Goal: Task Accomplishment & Management: Complete application form

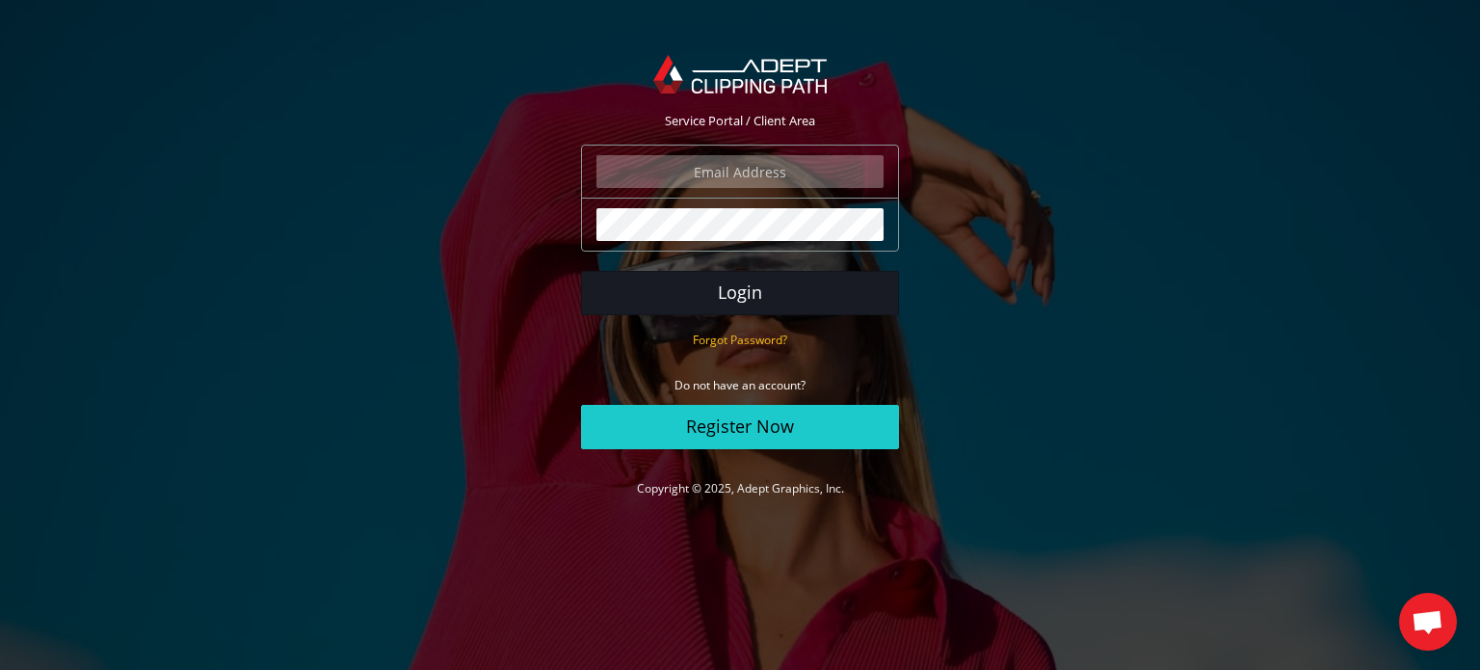
type input "hagit@hagit.net"
click at [745, 289] on button "Login" at bounding box center [740, 293] width 318 height 44
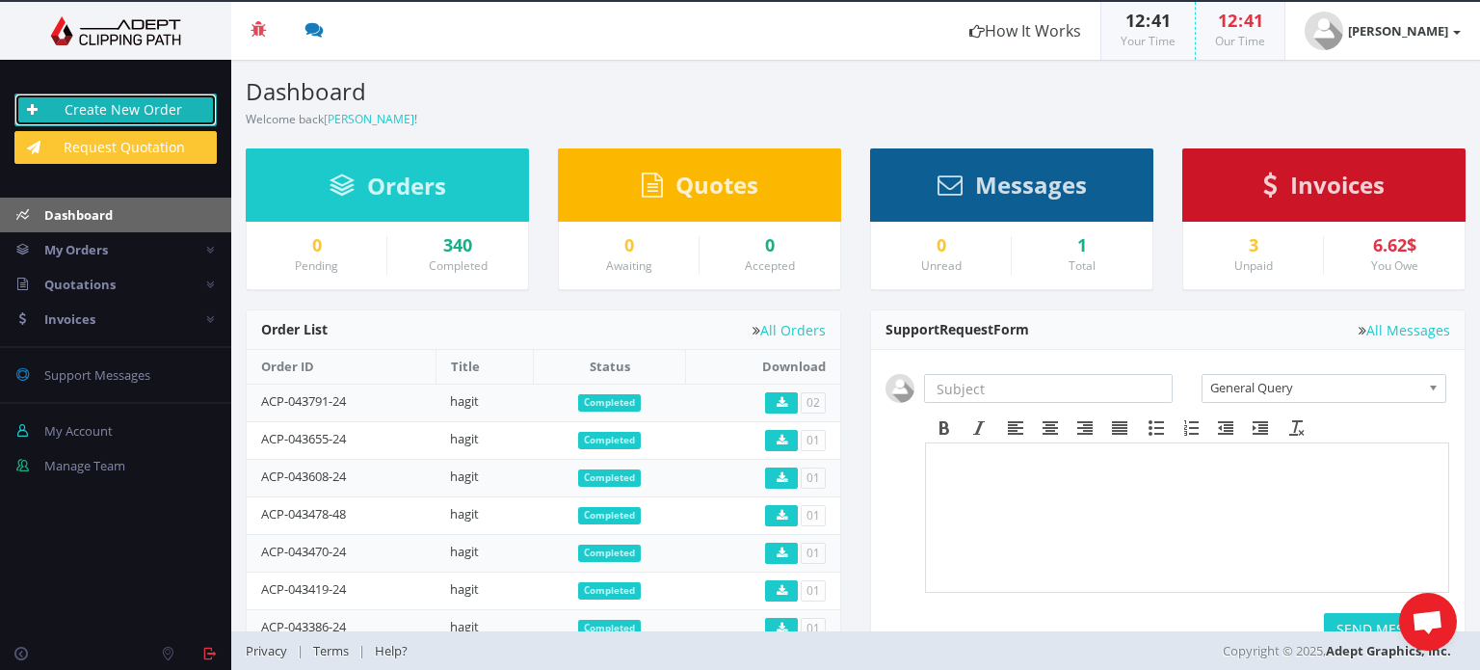
click at [153, 107] on link "Create New Order" at bounding box center [115, 109] width 202 height 33
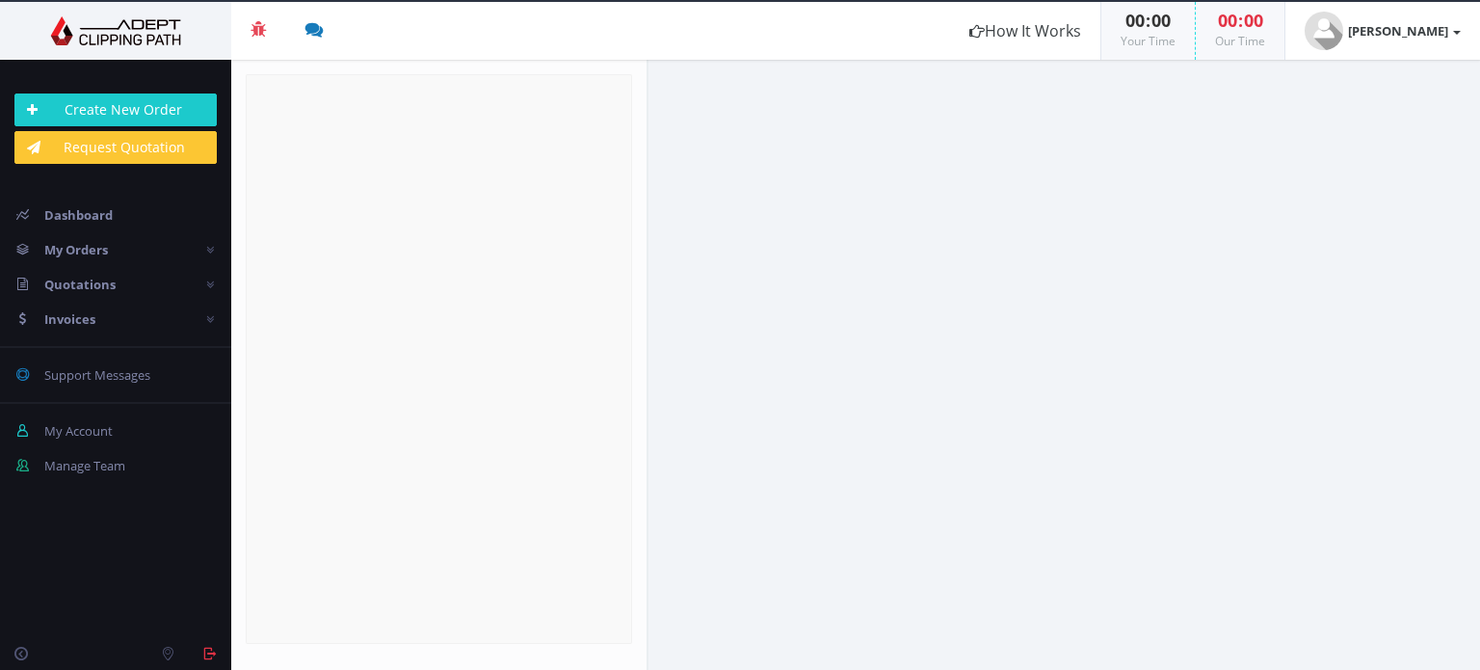
radio input "true"
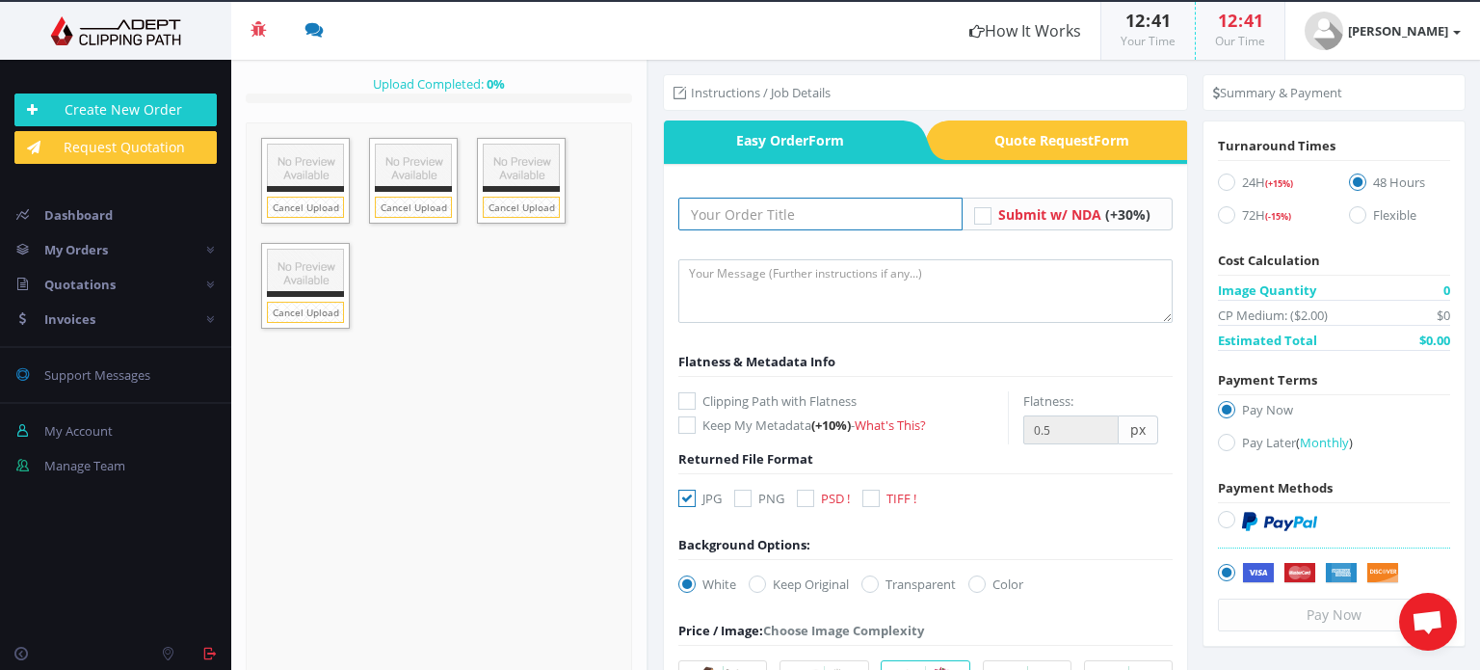
click at [745, 212] on input "text" at bounding box center [820, 214] width 284 height 33
type input "hagit"
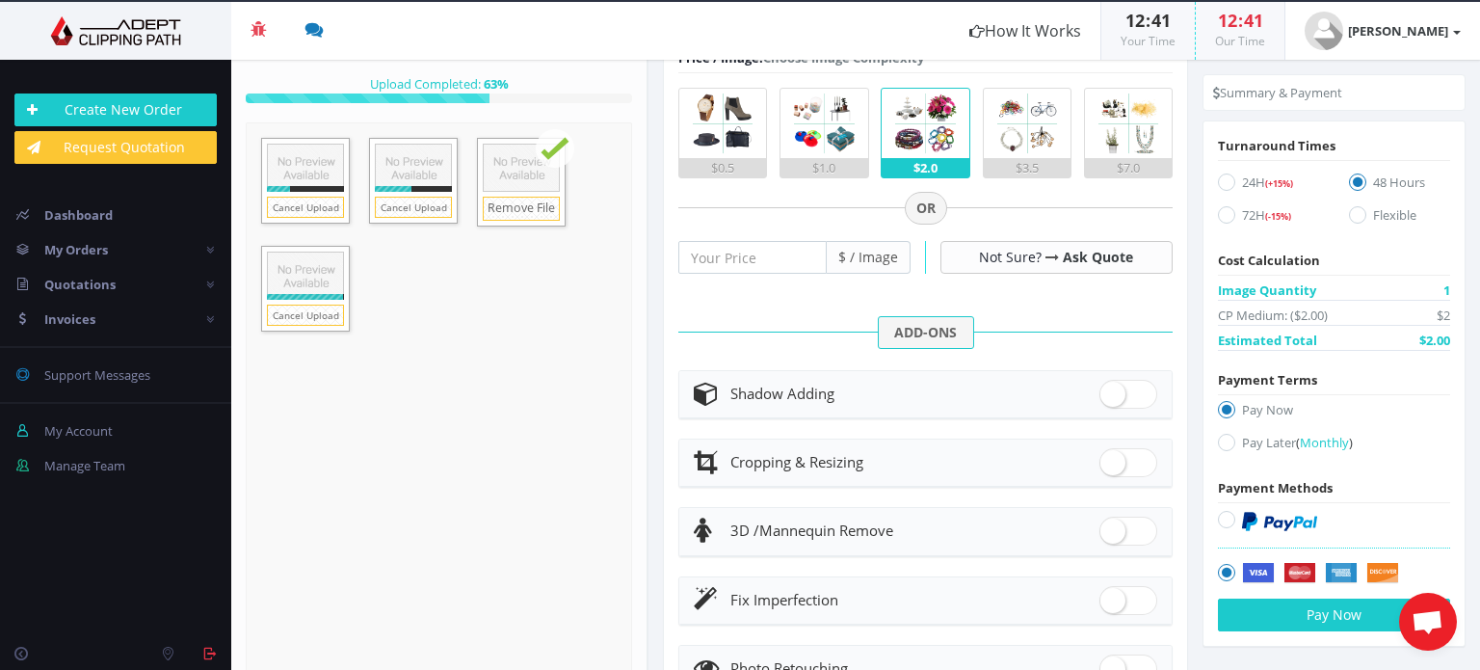
scroll to position [578, 0]
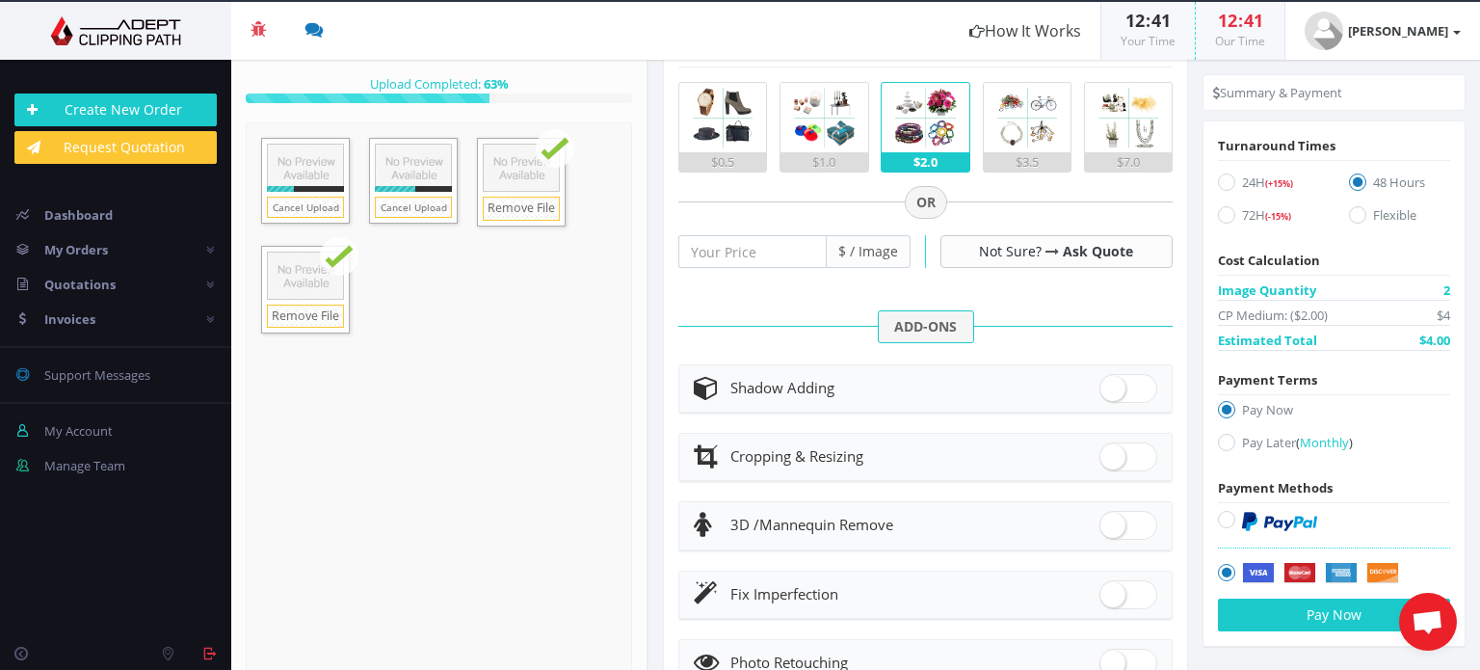
click at [1114, 388] on span at bounding box center [1129, 388] width 58 height 29
click at [1112, 388] on input "checkbox" at bounding box center [1106, 384] width 13 height 13
checkbox input "true"
radio input "true"
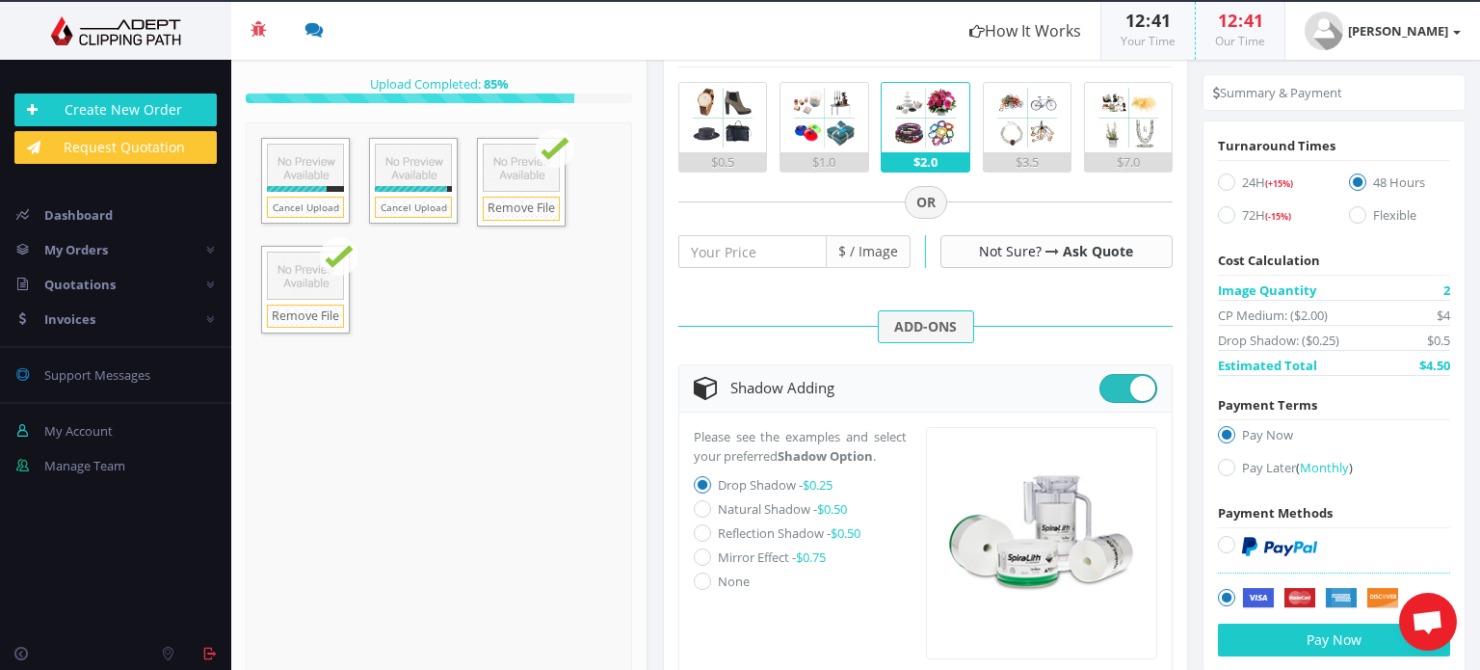
click at [787, 503] on label "Natural Shadow - $0.50" at bounding box center [782, 508] width 129 height 17
click at [711, 503] on input "Natural Shadow - $0.50" at bounding box center [705, 509] width 13 height 13
radio input "true"
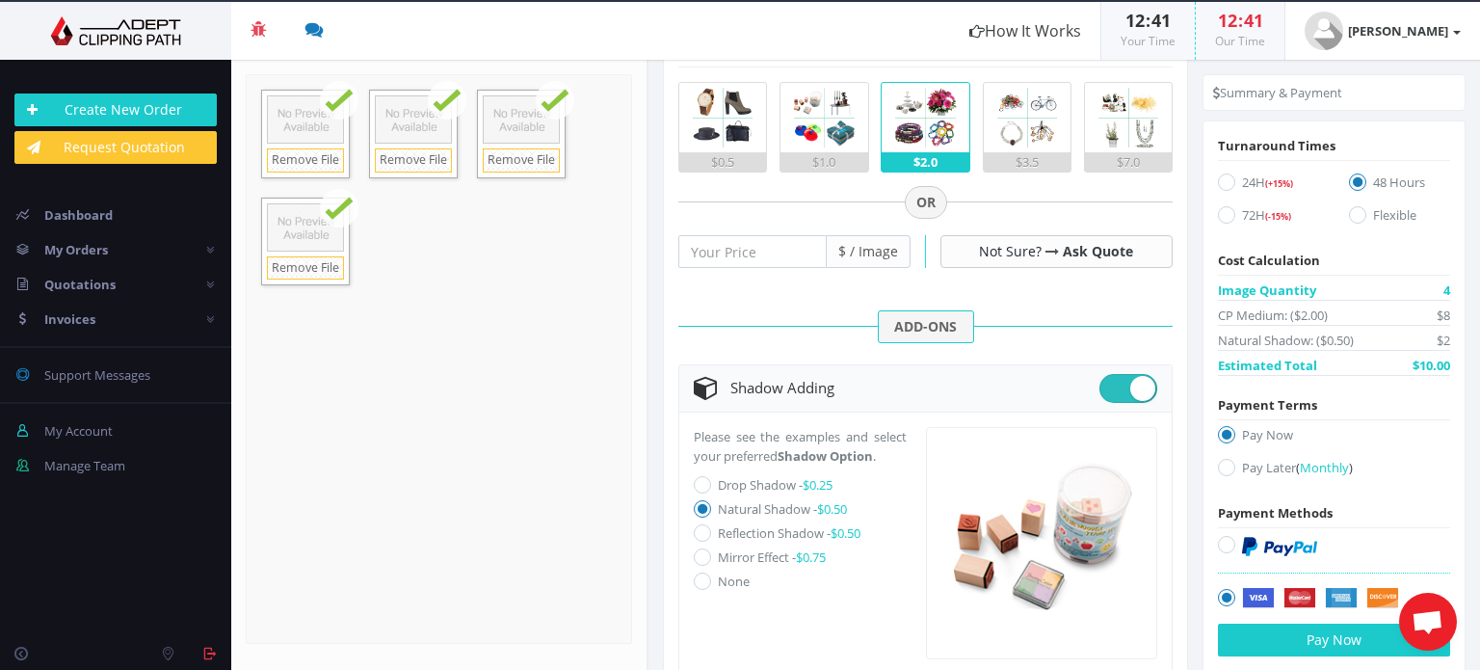
click at [1222, 464] on icon at bounding box center [1226, 467] width 17 height 17
click at [1223, 464] on input "Pay Later ( Monthly )" at bounding box center [1229, 468] width 13 height 13
radio input "true"
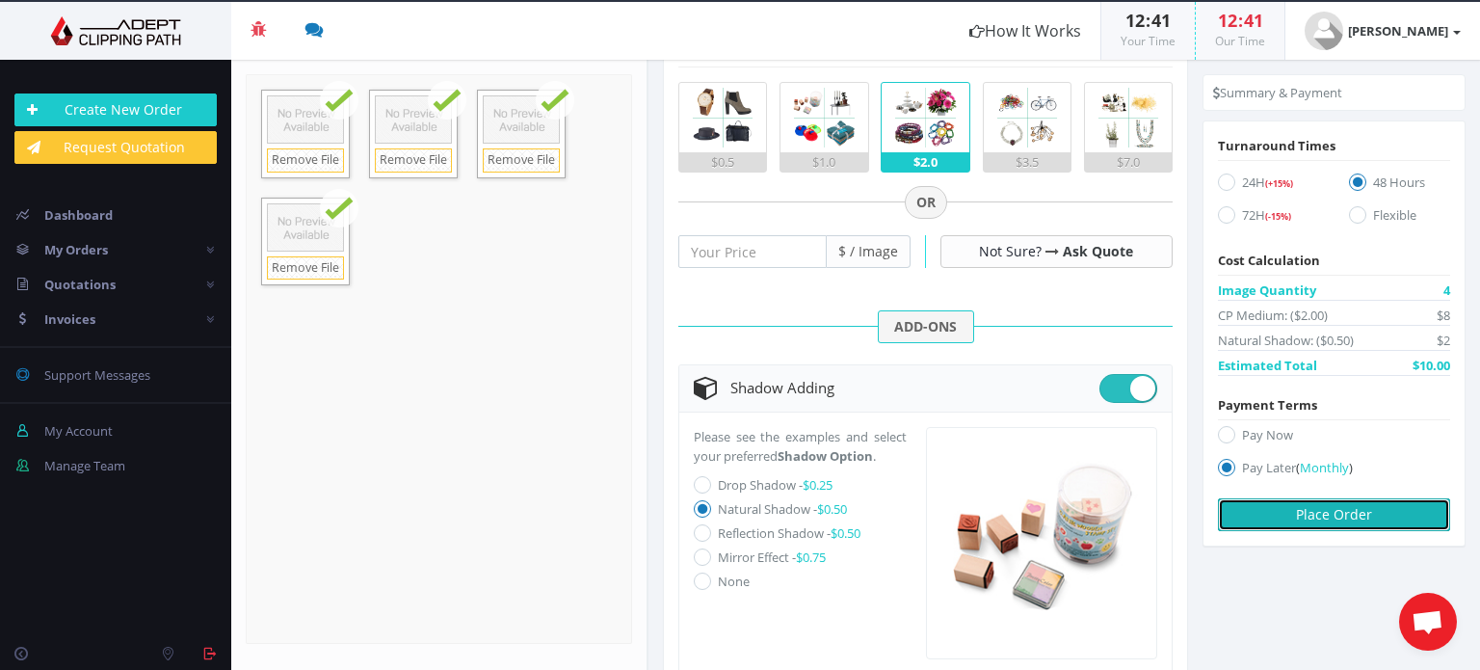
click at [1301, 510] on button "Place Order" at bounding box center [1334, 514] width 232 height 33
